Goal: Task Accomplishment & Management: Manage account settings

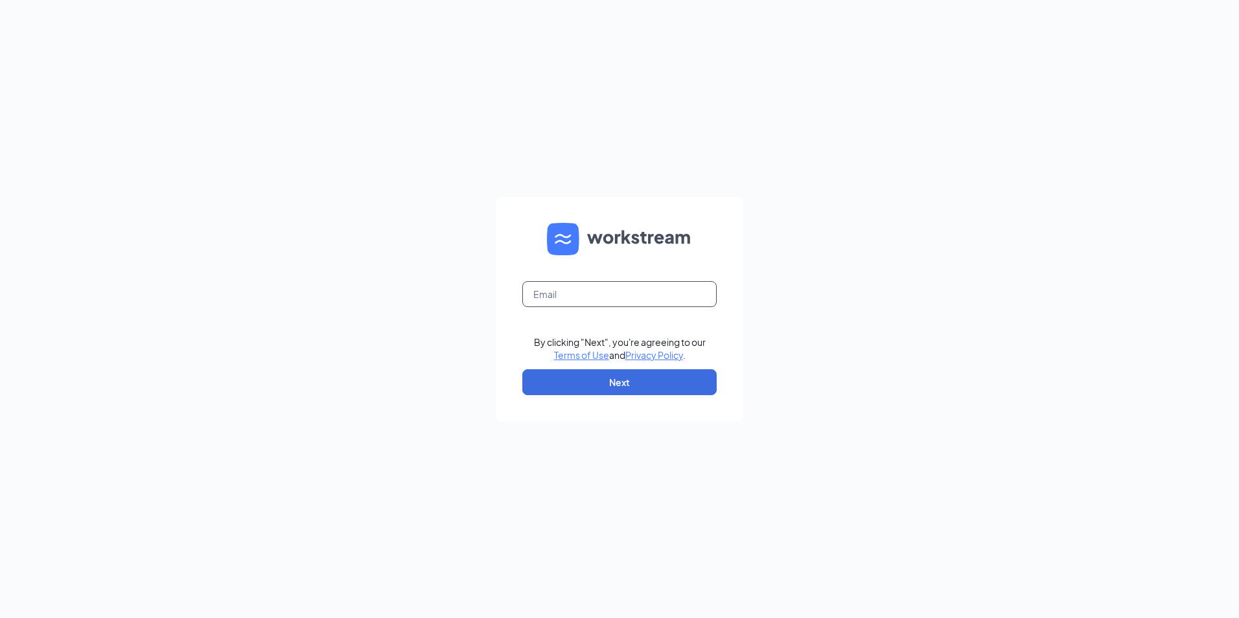
click at [556, 296] on input "text" at bounding box center [619, 294] width 194 height 26
type input "ljs70297@ljsilvers.com"
click at [582, 386] on button "Next" at bounding box center [619, 382] width 194 height 26
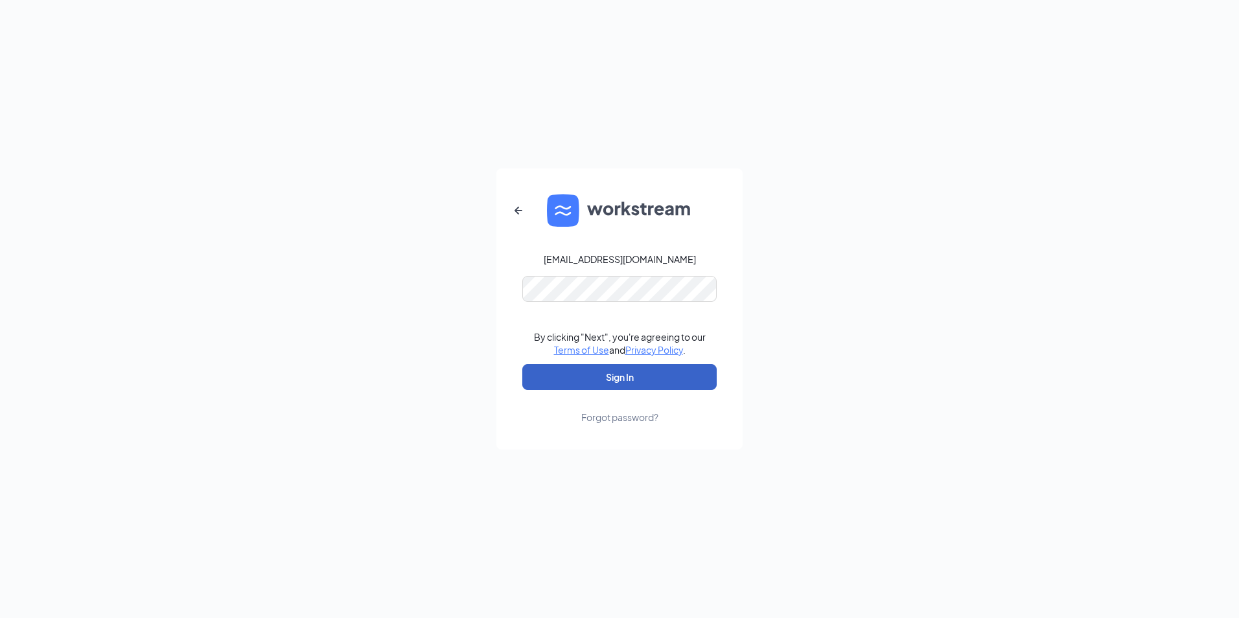
click at [638, 381] on button "Sign In" at bounding box center [619, 377] width 194 height 26
click at [588, 378] on button "Sign In" at bounding box center [619, 377] width 194 height 26
click at [565, 371] on button "Sign In" at bounding box center [619, 377] width 194 height 26
click at [628, 374] on button "Sign In" at bounding box center [619, 377] width 194 height 26
click at [609, 419] on div "Forgot password?" at bounding box center [619, 417] width 77 height 13
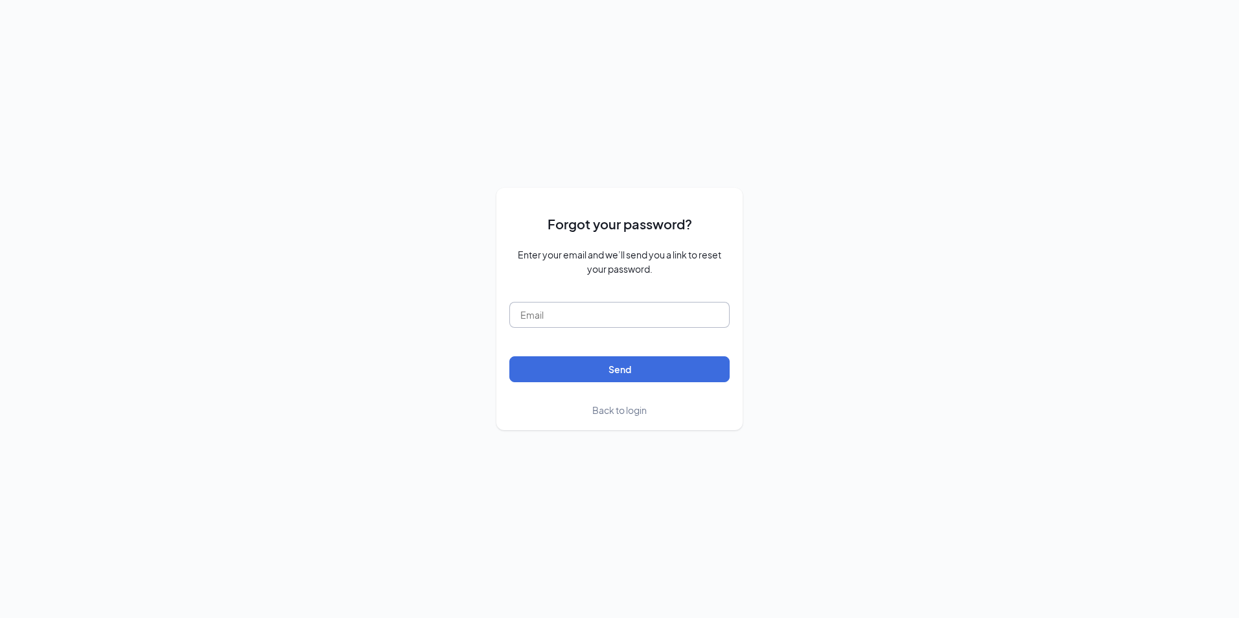
click at [521, 310] on input "text" at bounding box center [619, 315] width 220 height 26
type input "ljs70297@ljsilvers.com"
click at [588, 373] on button "Send" at bounding box center [619, 369] width 220 height 26
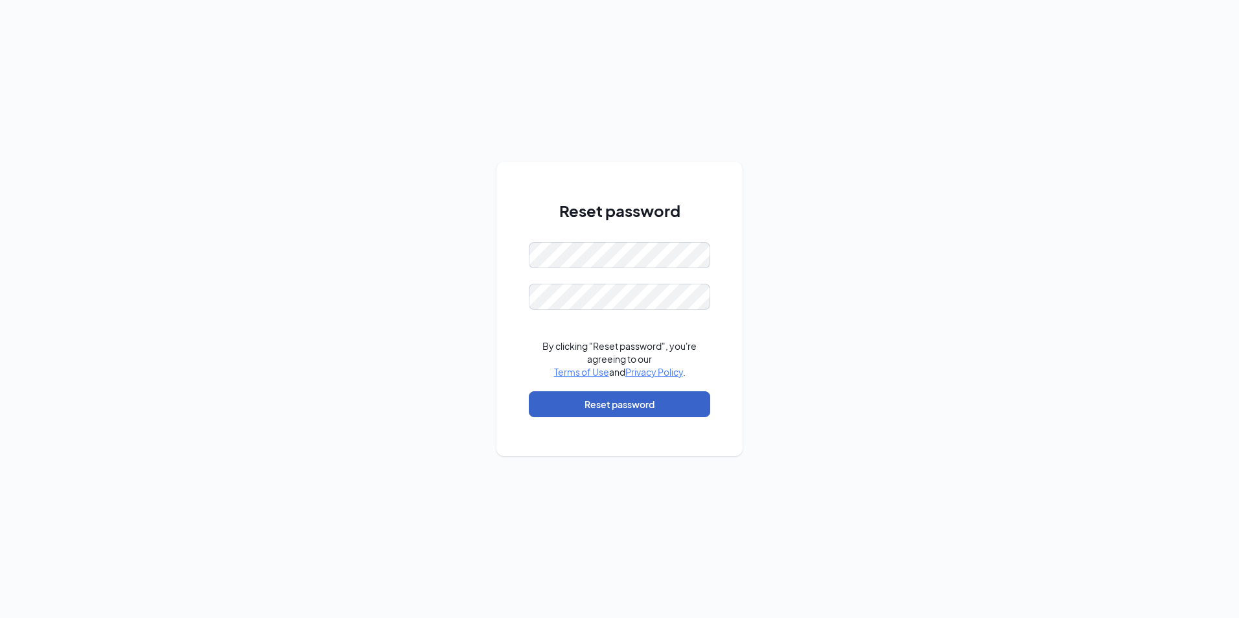
click at [606, 399] on button "Reset password" at bounding box center [619, 404] width 181 height 26
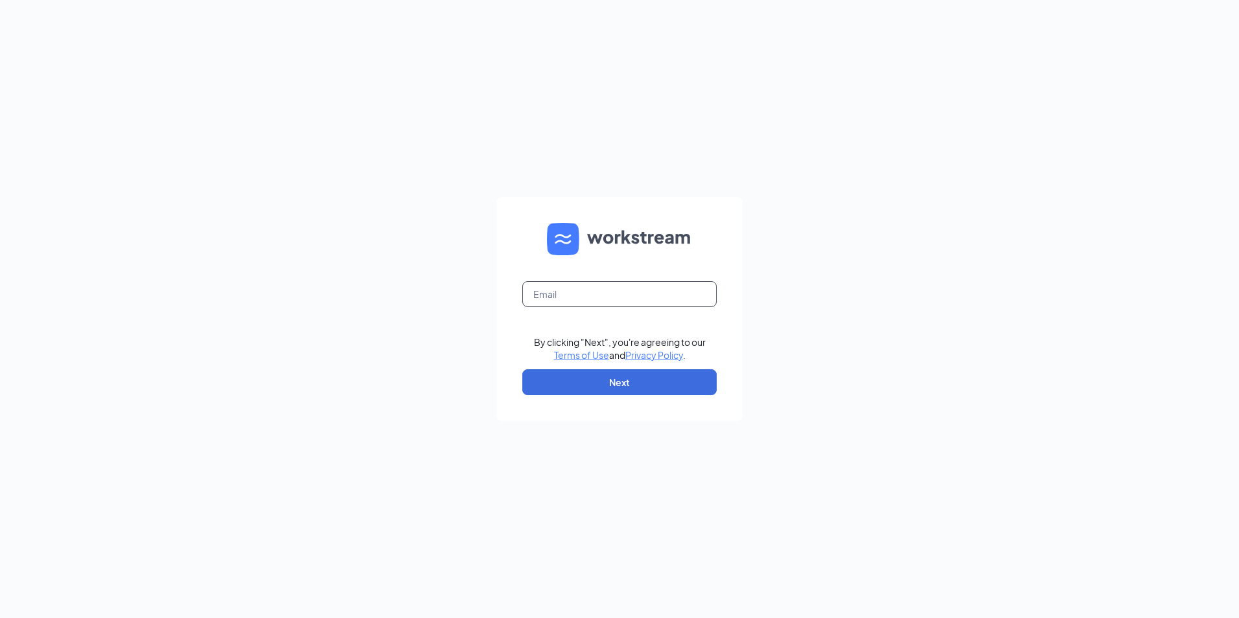
click at [566, 298] on input "text" at bounding box center [619, 294] width 194 height 26
type input "ljs70297@ljsilvers.com"
click at [584, 382] on button "Next" at bounding box center [619, 382] width 194 height 26
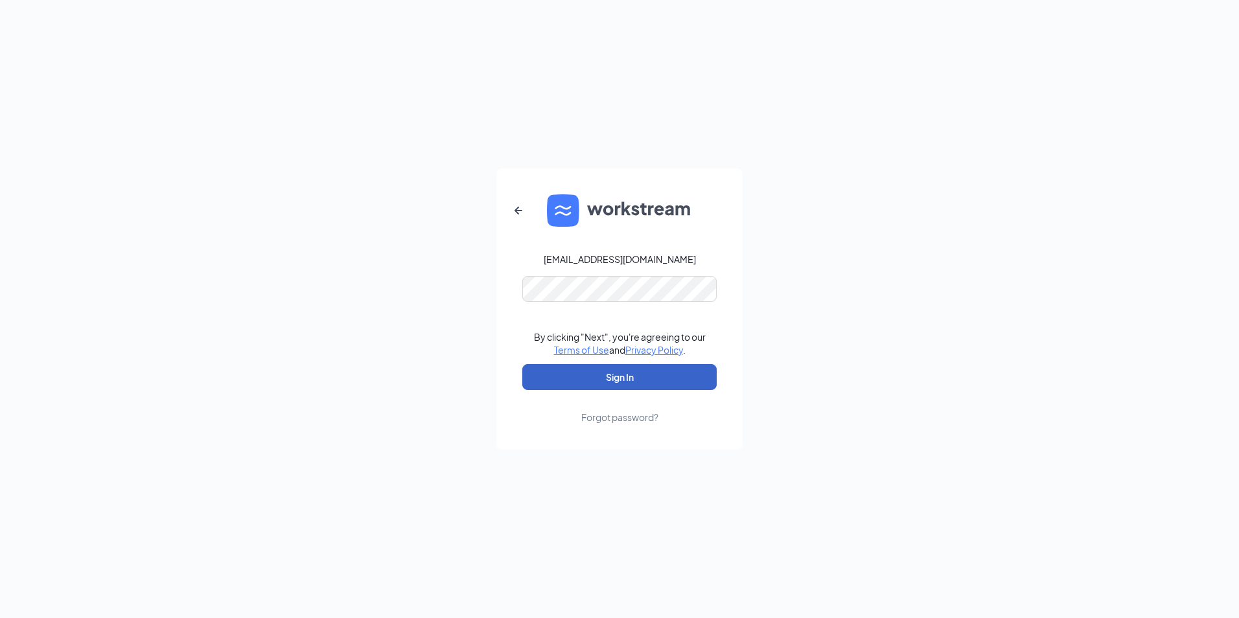
click at [592, 380] on button "Sign In" at bounding box center [619, 377] width 194 height 26
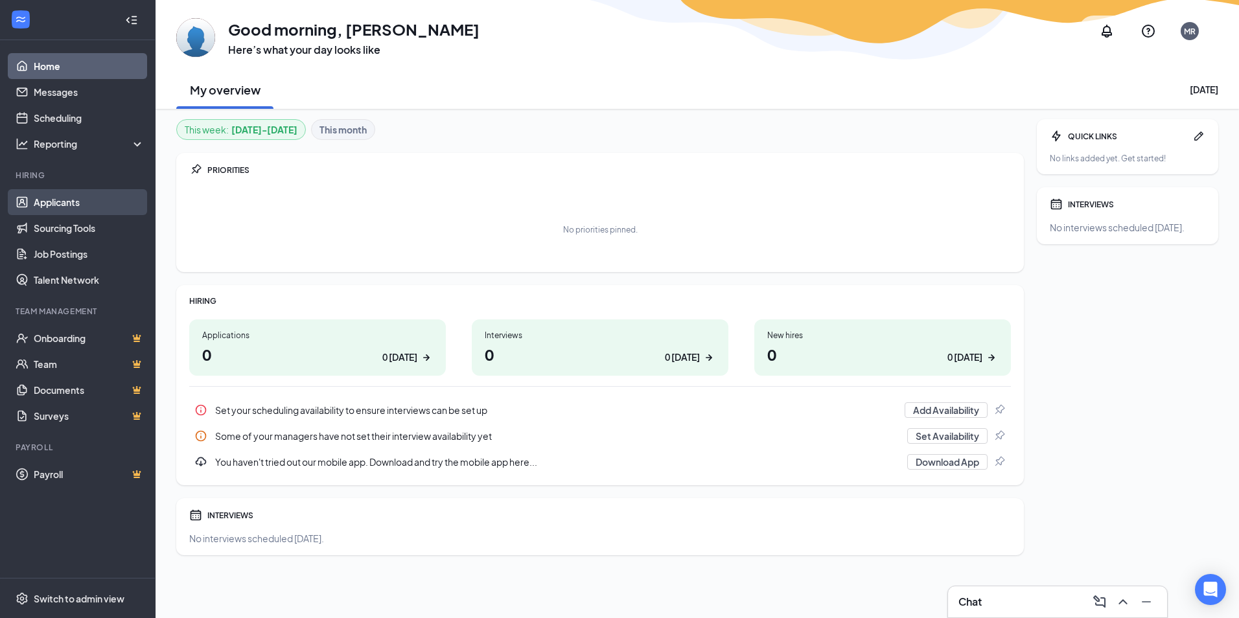
click at [62, 198] on link "Applicants" at bounding box center [89, 202] width 111 height 26
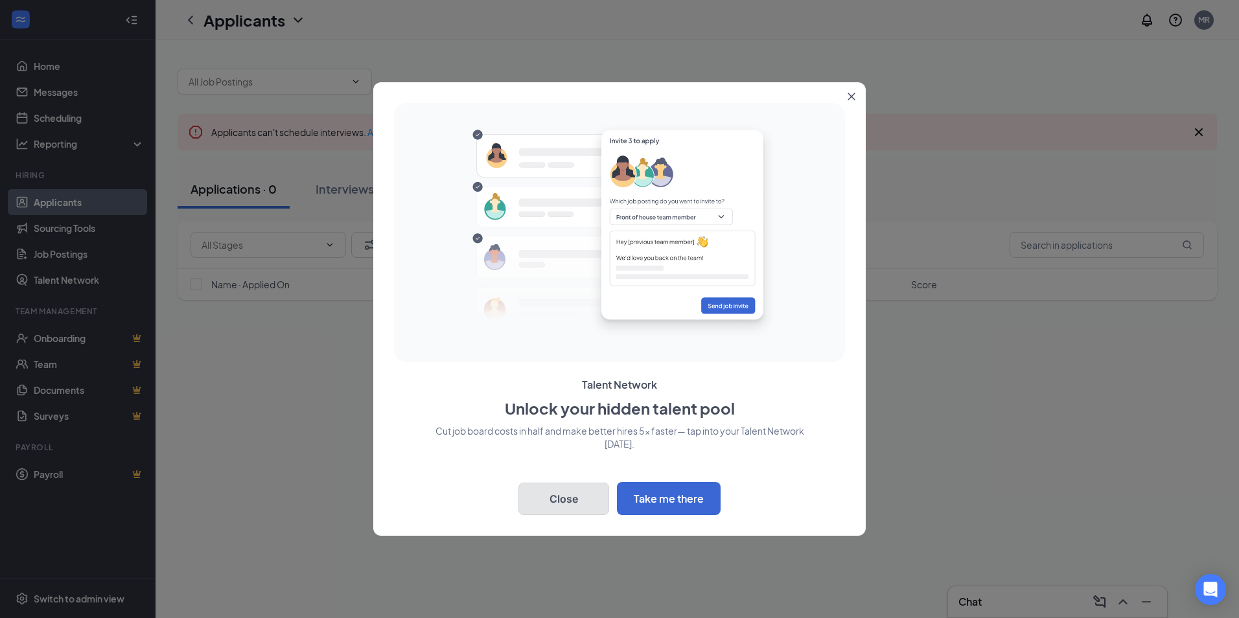
click at [564, 491] on button "Close" at bounding box center [563, 499] width 91 height 32
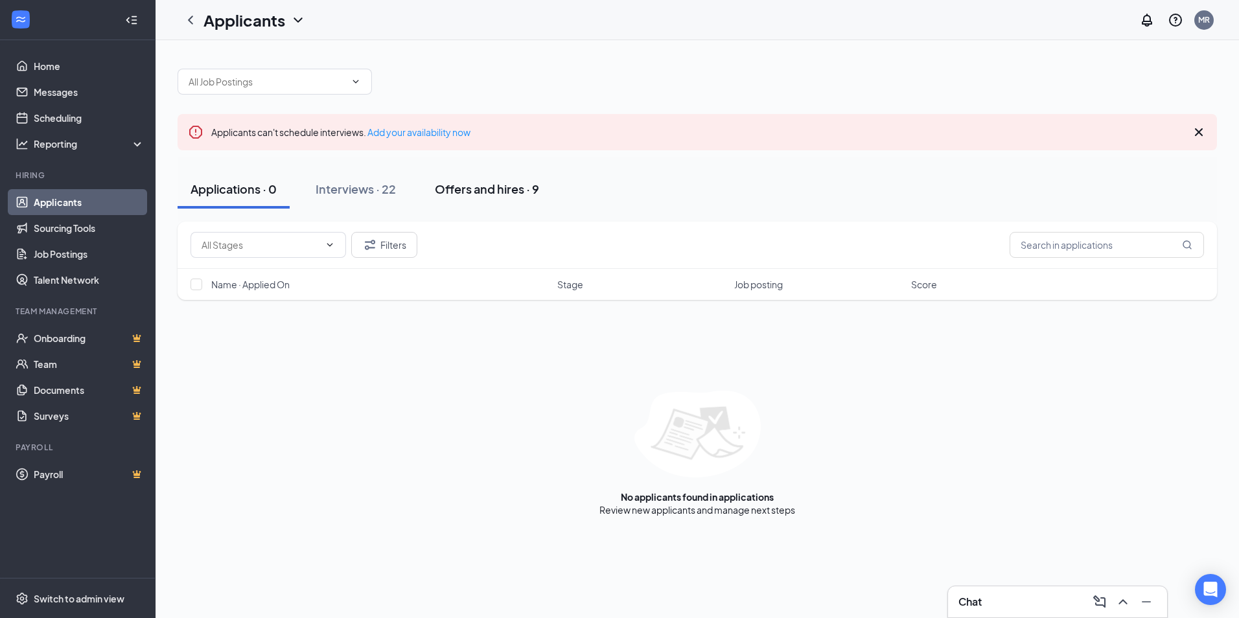
click at [507, 189] on div "Offers and hires · 9" at bounding box center [487, 189] width 104 height 16
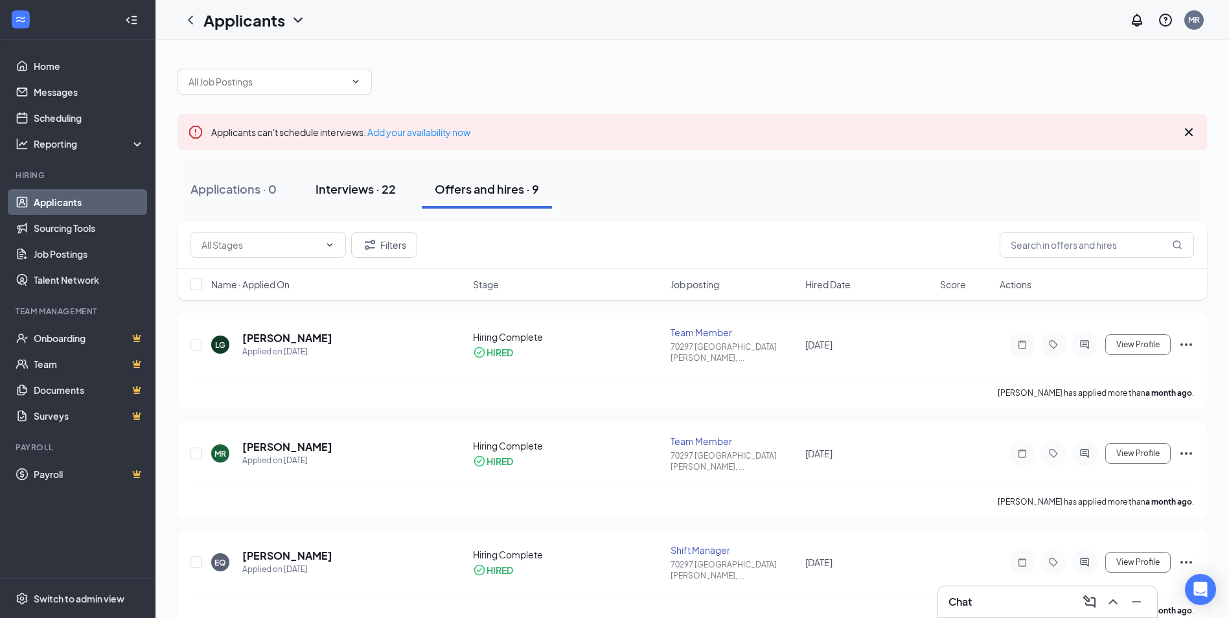
click at [345, 183] on div "Interviews · 22" at bounding box center [356, 189] width 80 height 16
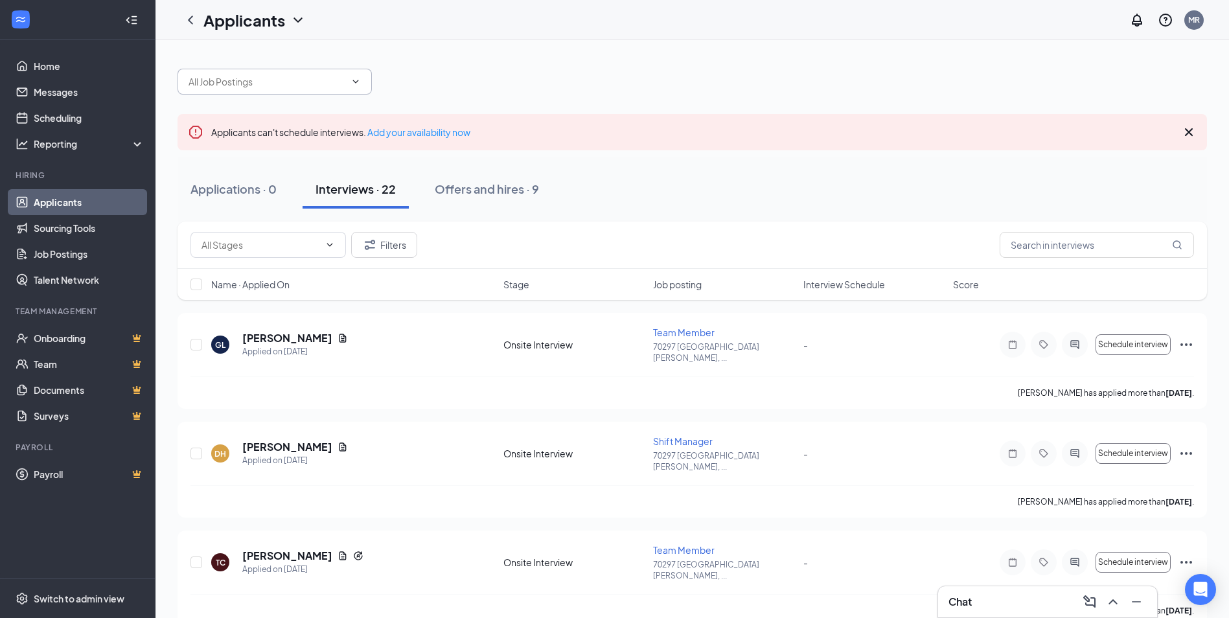
click at [276, 84] on input "text" at bounding box center [267, 82] width 157 height 14
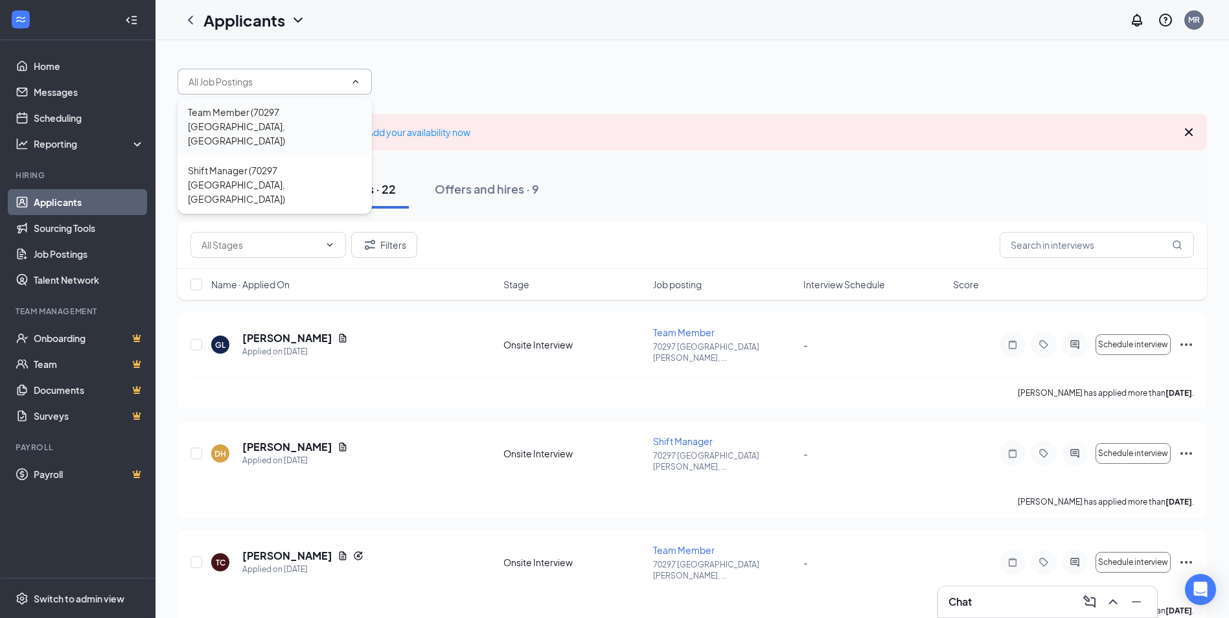
click at [278, 111] on div "Team Member (70297 San Angelo, TX)" at bounding box center [275, 126] width 174 height 43
type input "Team Member (70297 San Angelo, TX)"
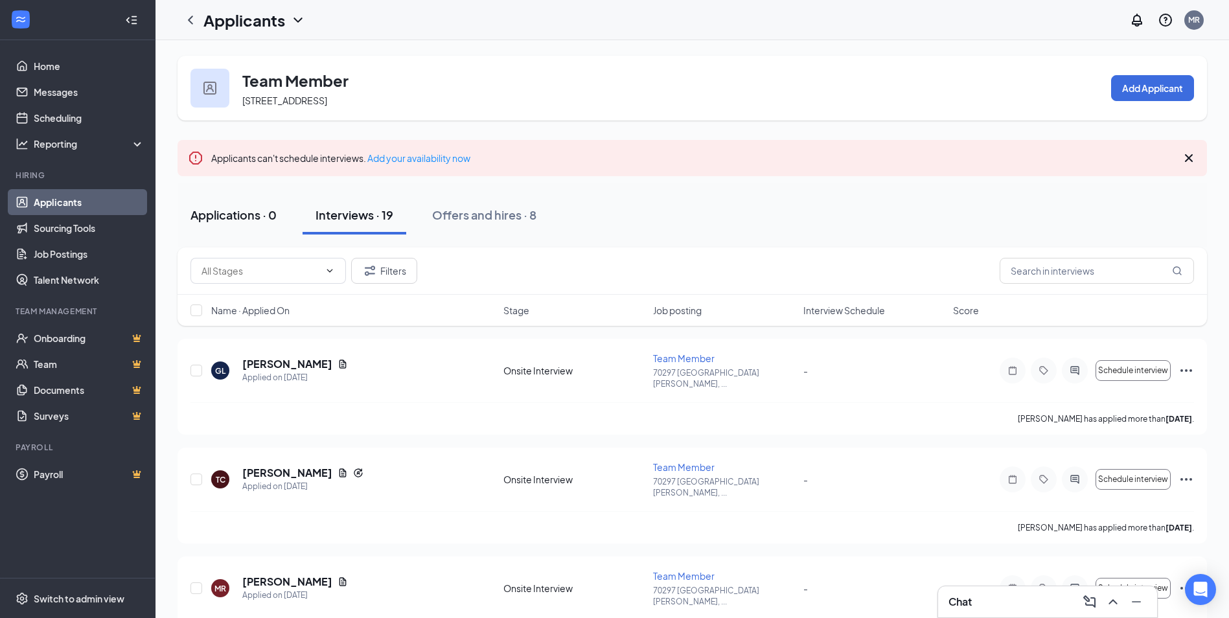
click at [220, 218] on div "Applications · 0" at bounding box center [233, 215] width 86 height 16
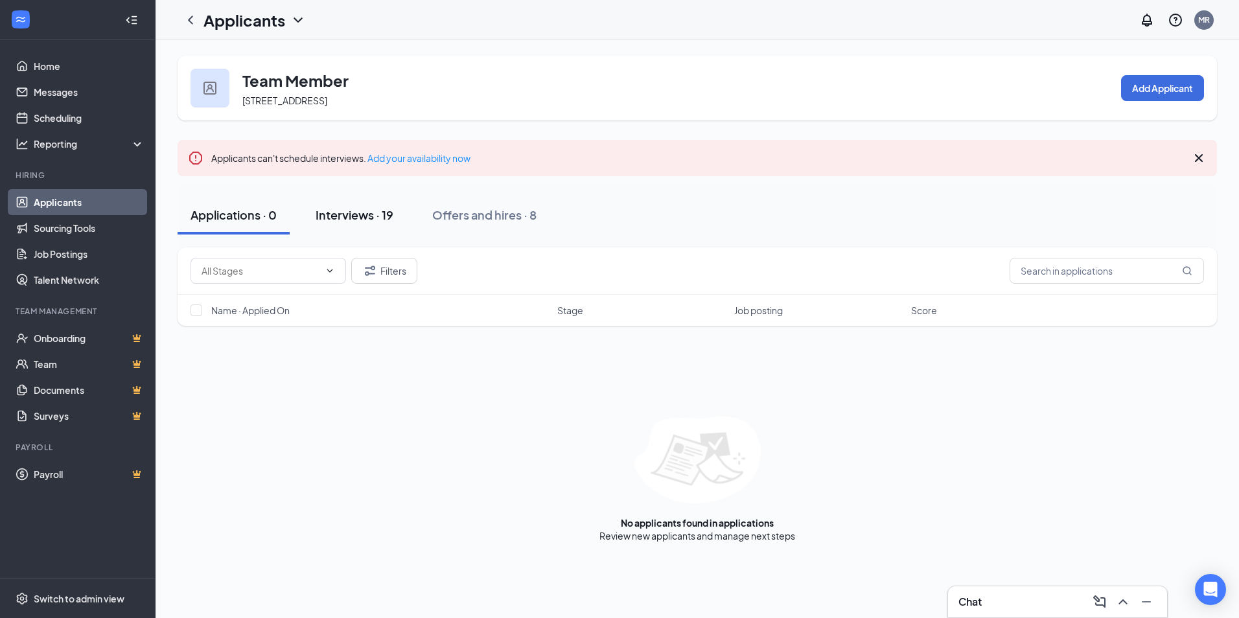
click at [348, 218] on div "Interviews · 19" at bounding box center [355, 215] width 78 height 16
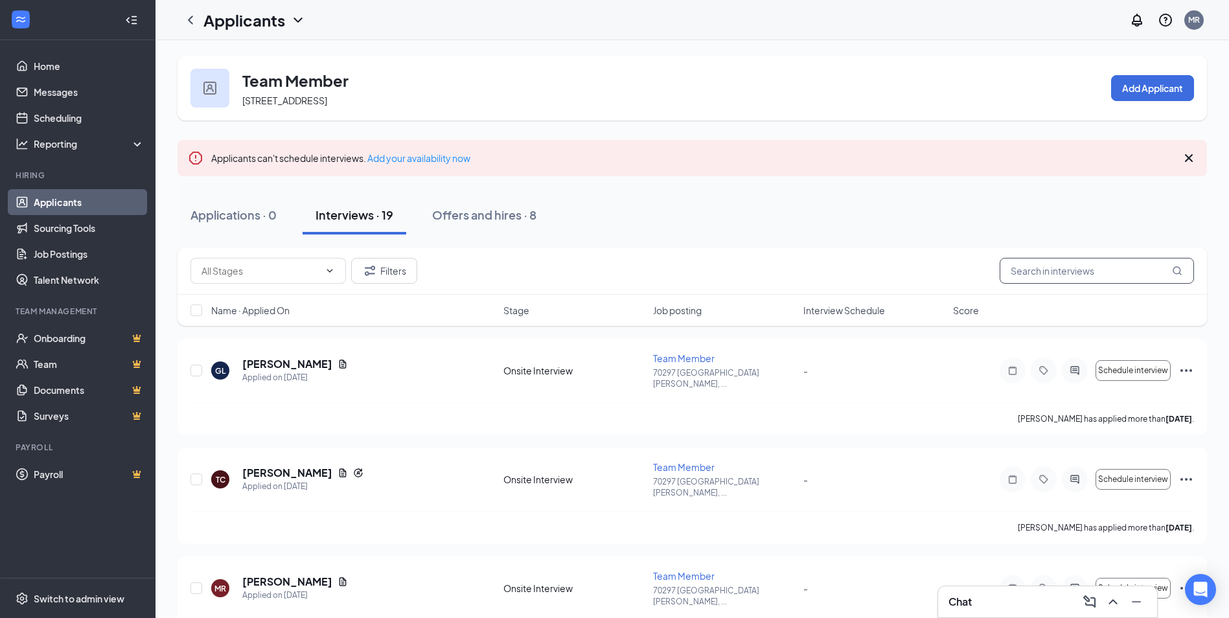
click at [1072, 273] on input "text" at bounding box center [1097, 271] width 194 height 26
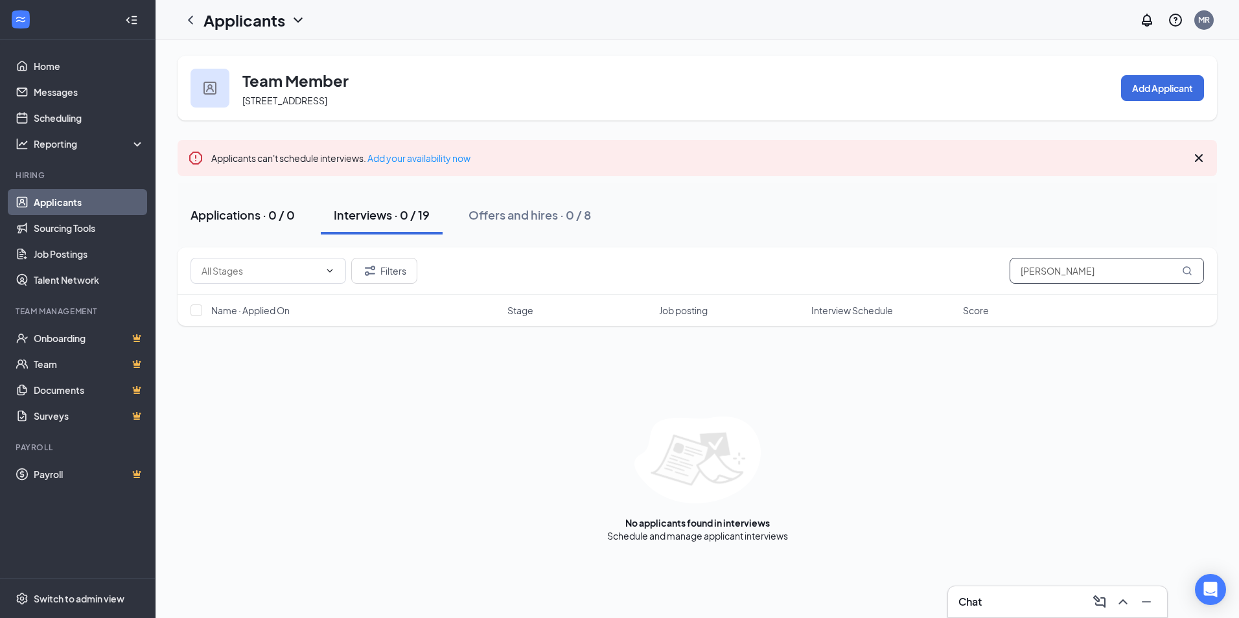
type input "ariana"
click at [218, 218] on div "Applications · 0 / 0" at bounding box center [242, 215] width 104 height 16
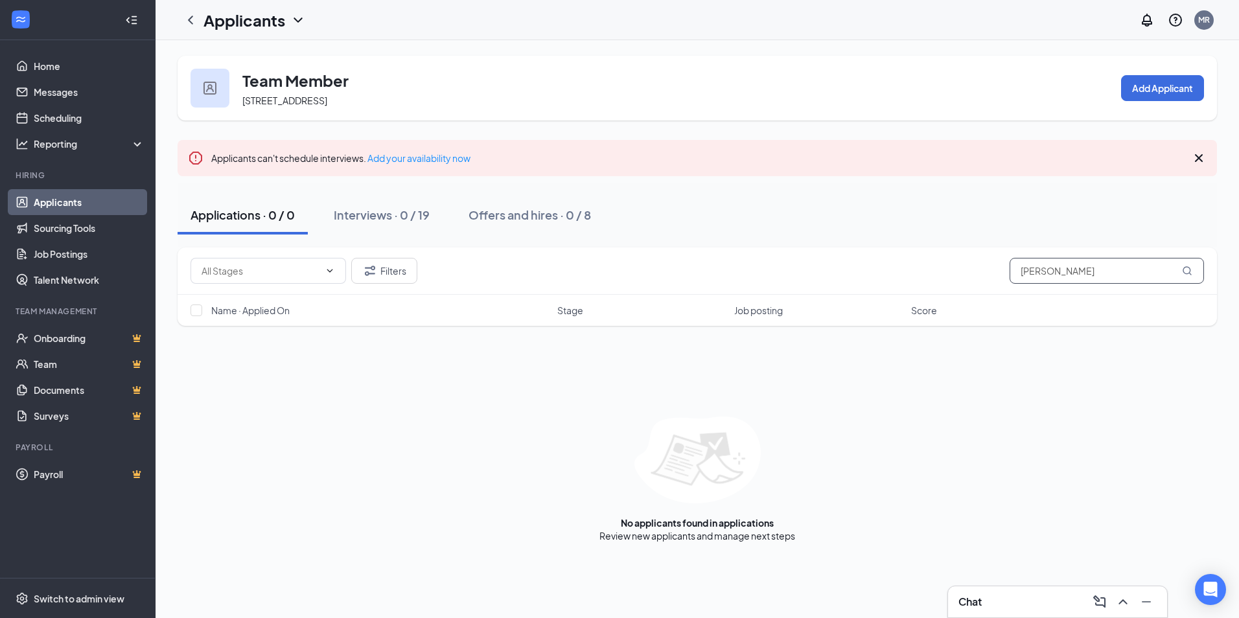
click at [1050, 274] on input "ariana" at bounding box center [1106, 271] width 194 height 26
type input "ariana Ahumada"
